Goal: Manage account settings

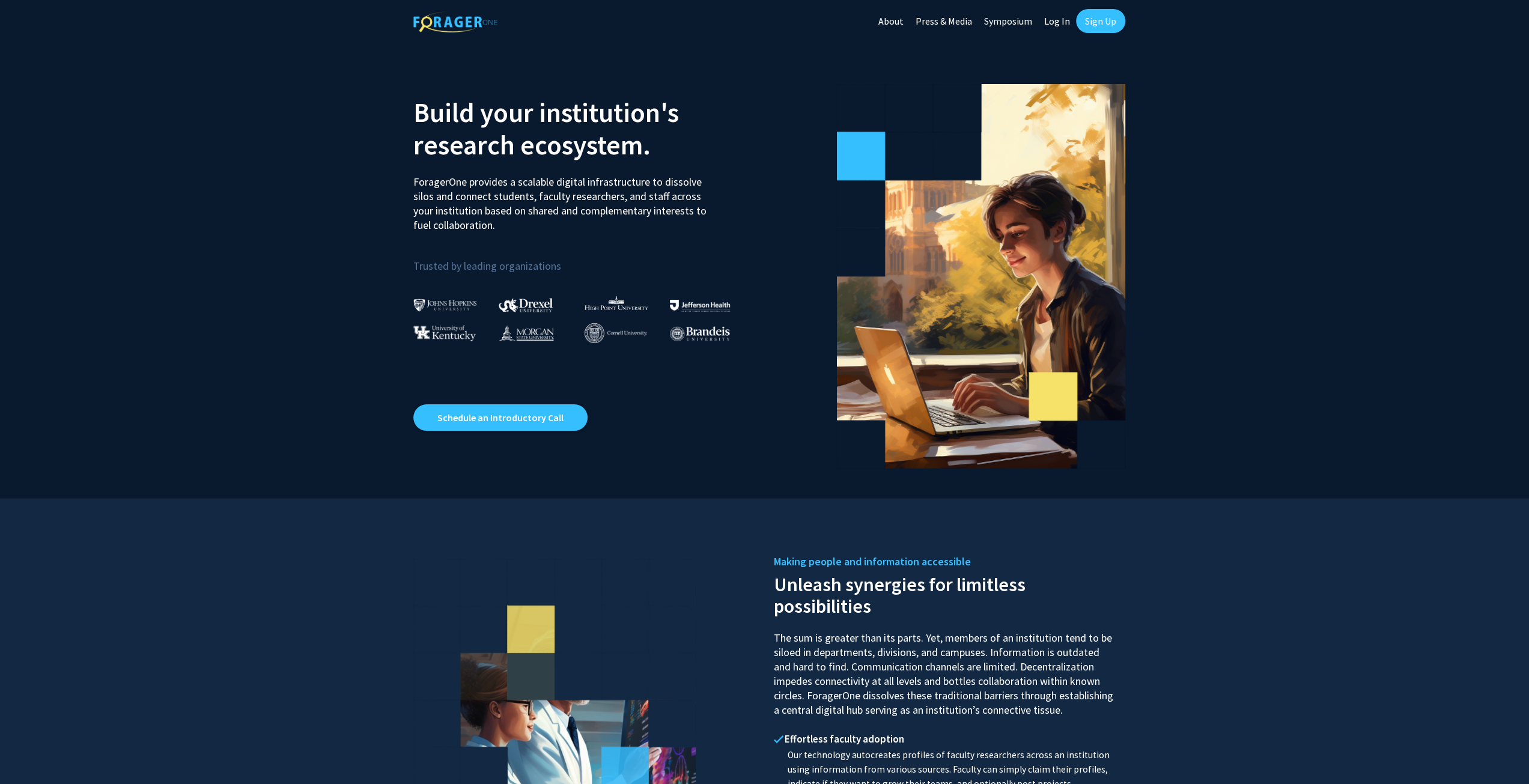
click at [1057, 24] on link "Log In" at bounding box center [1057, 21] width 38 height 42
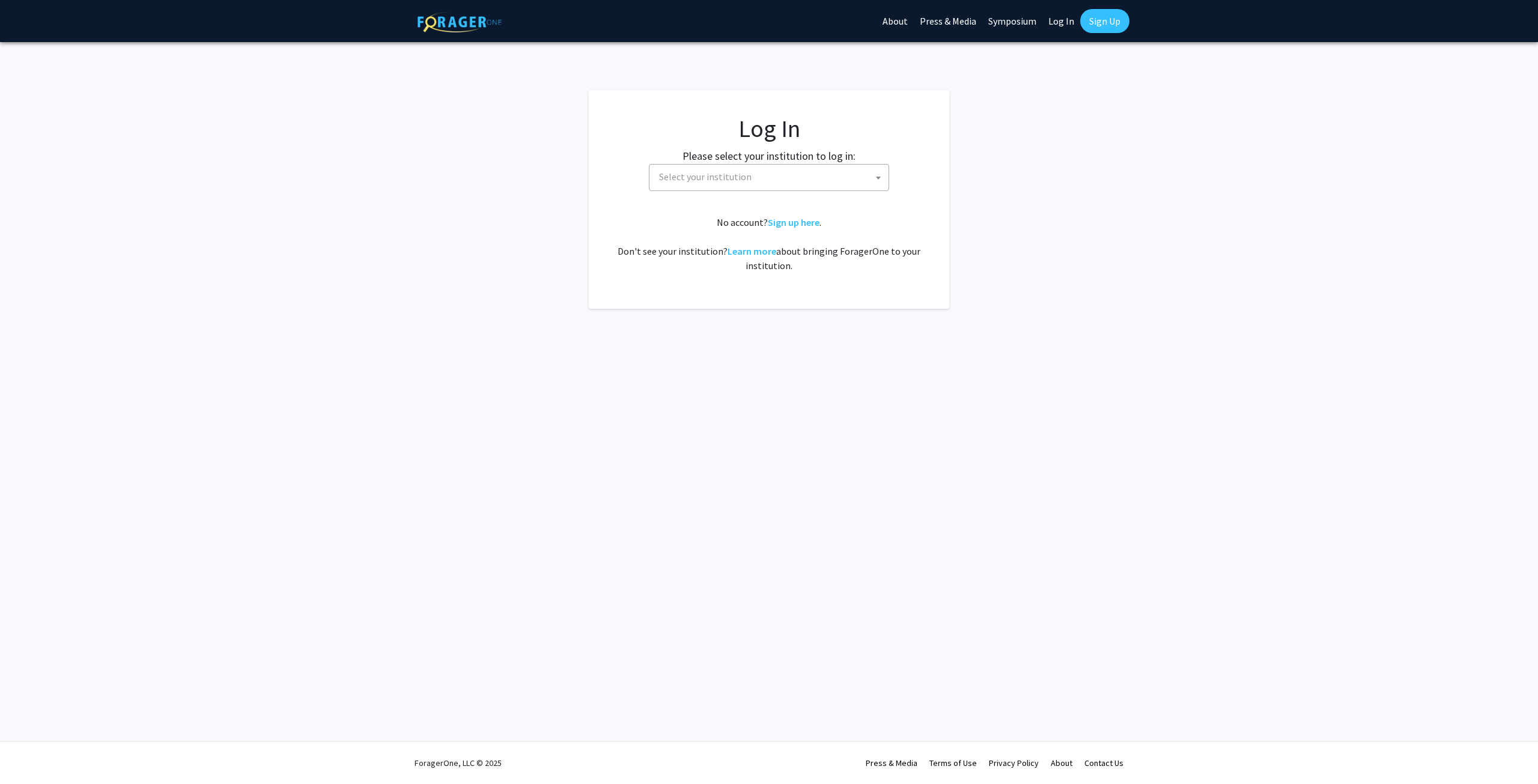
click at [871, 179] on span "Select your institution" at bounding box center [772, 177] width 234 height 24
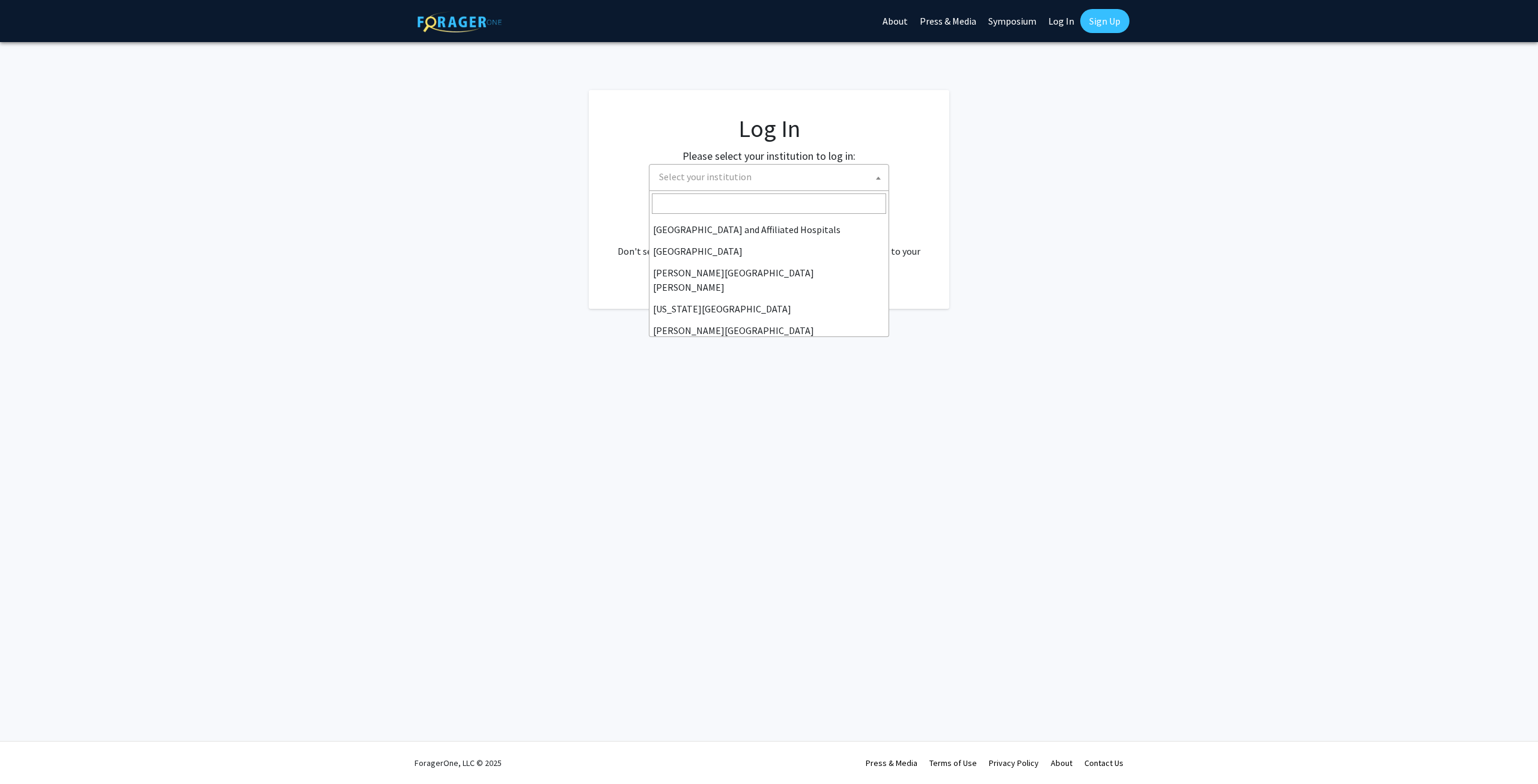
scroll to position [421, 0]
select select "33"
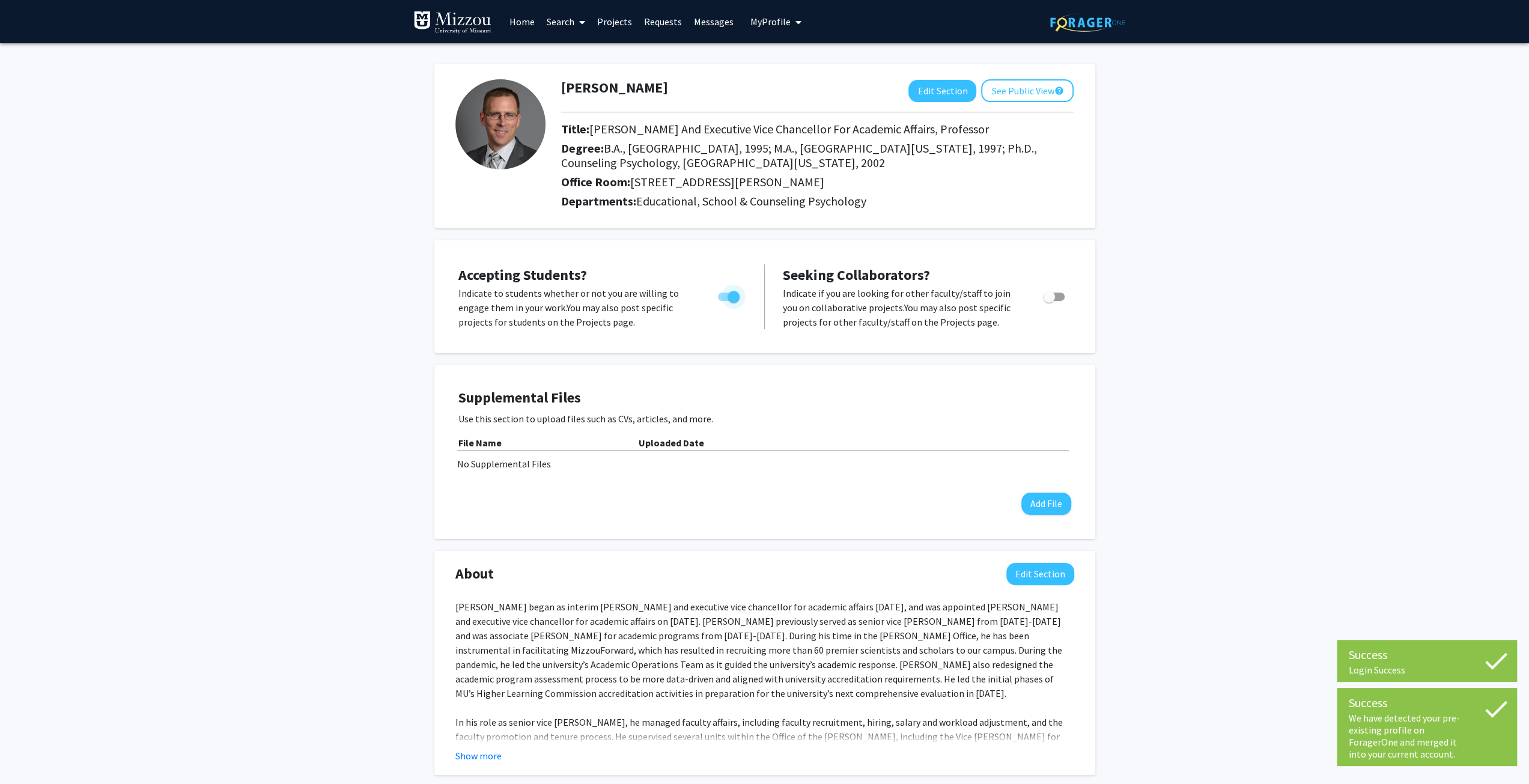
click at [729, 297] on span "Toggle" at bounding box center [733, 296] width 12 height 12
click at [724, 301] on input "Would you like to permit student requests?" at bounding box center [724, 301] width 1 height 1
checkbox input "false"
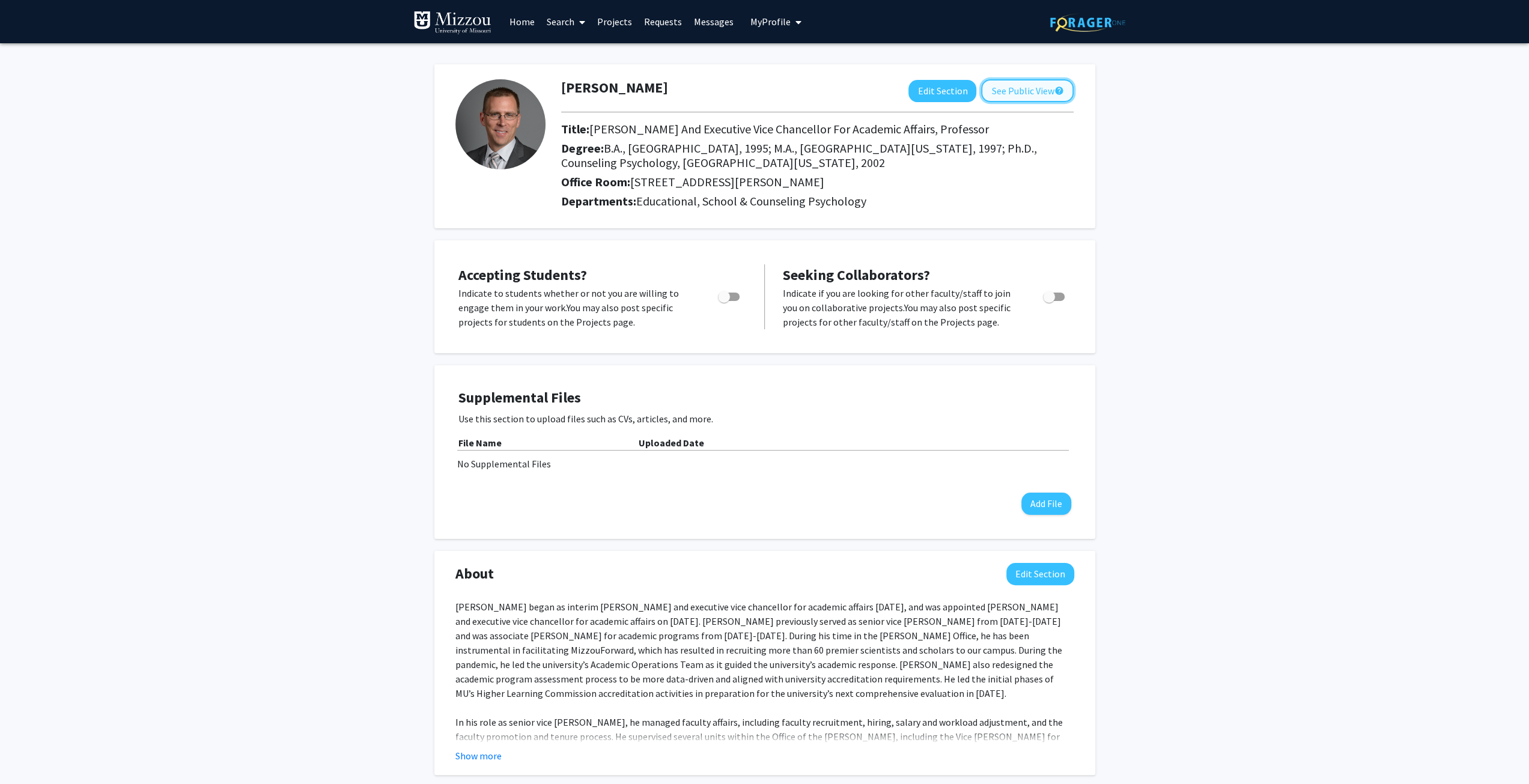
click at [1030, 88] on button "See Public View help" at bounding box center [1027, 90] width 93 height 23
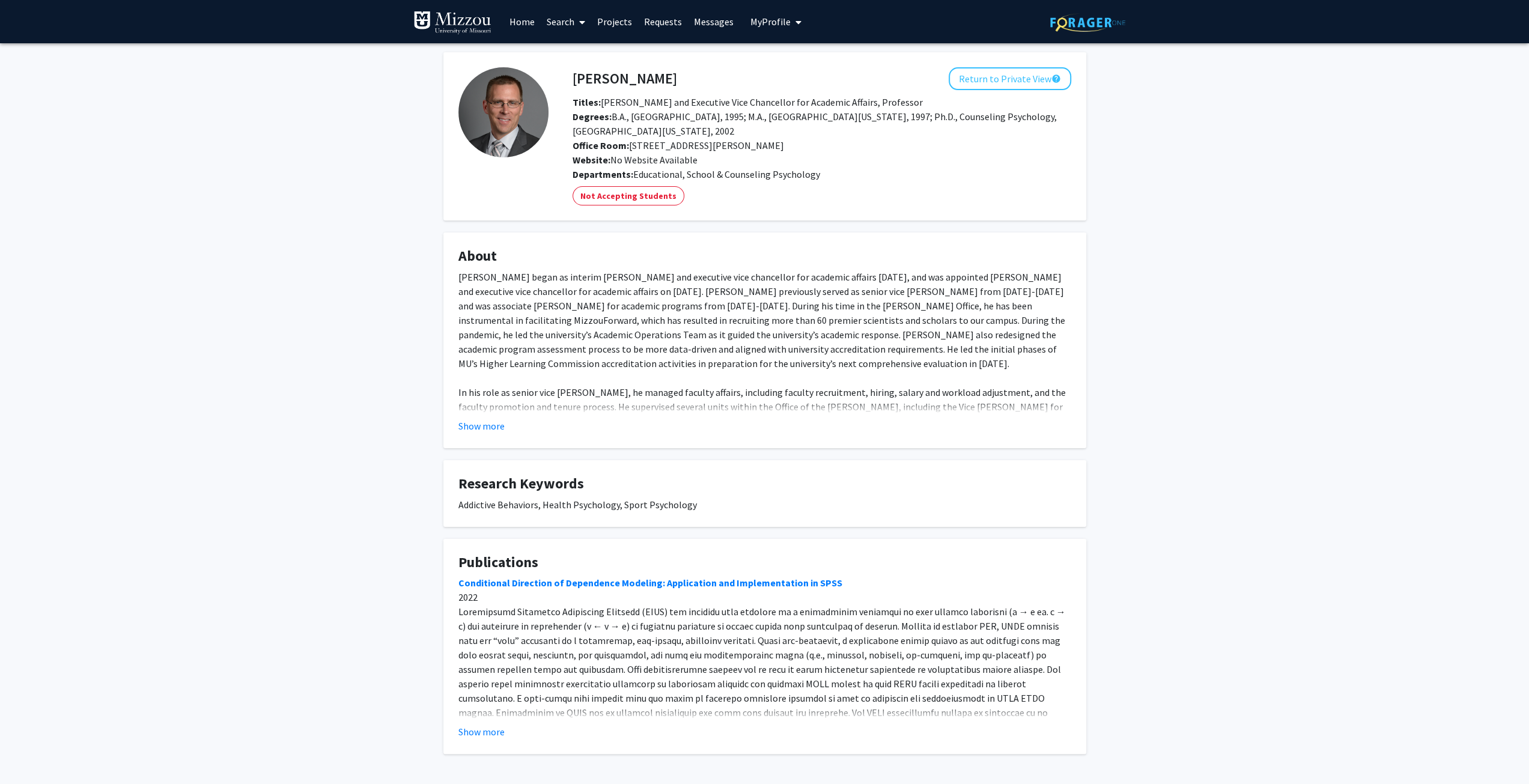
click at [764, 26] on span "My Profile" at bounding box center [771, 21] width 40 height 12
click at [766, 110] on link "Log Out" at bounding box center [813, 111] width 108 height 15
